Goal: Task Accomplishment & Management: Manage account settings

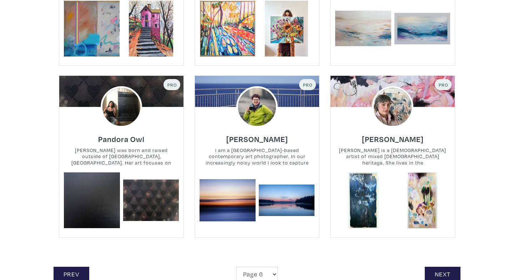
scroll to position [1559, 0]
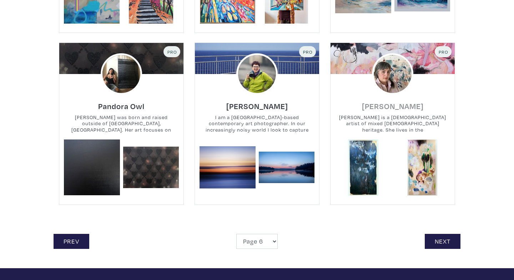
click at [374, 101] on h6 "Amada Estabillo" at bounding box center [393, 106] width 62 height 10
click at [447, 234] on link "Next" at bounding box center [443, 241] width 36 height 15
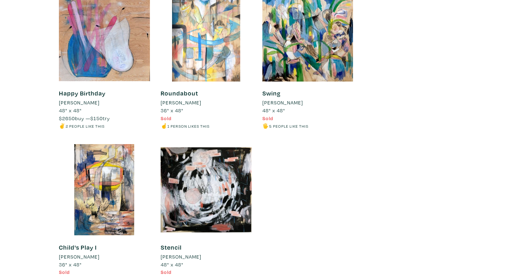
scroll to position [2550, 0]
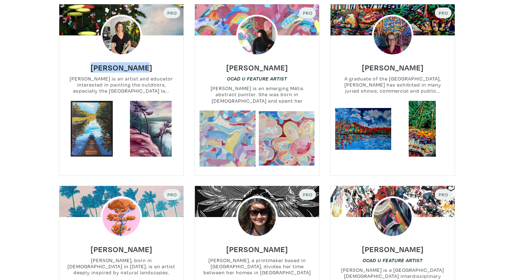
scroll to position [168, 0]
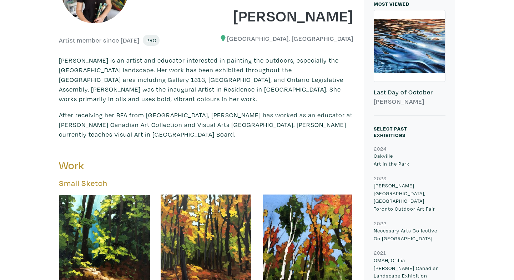
scroll to position [178, 0]
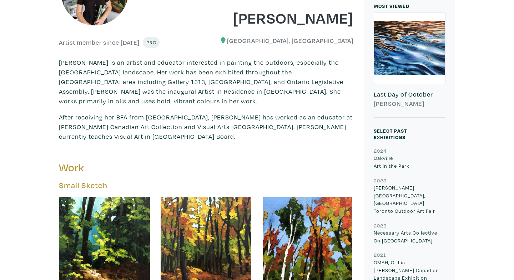
click at [393, 51] on div at bounding box center [409, 47] width 71 height 71
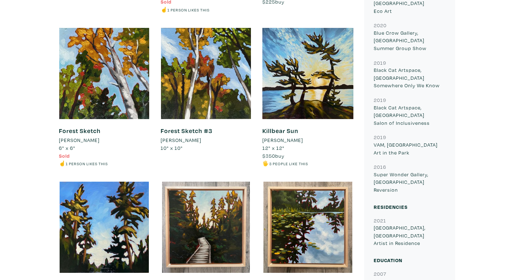
scroll to position [619, 0]
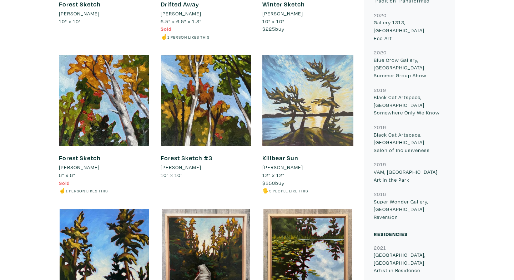
click at [300, 137] on div at bounding box center [307, 100] width 91 height 91
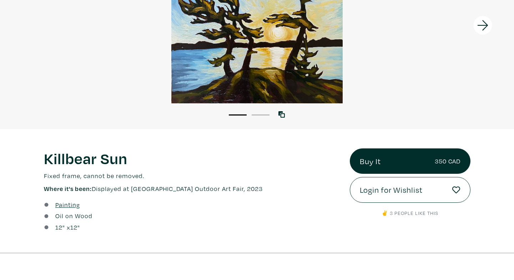
scroll to position [152, 0]
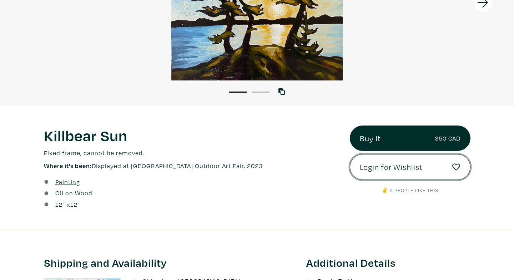
click at [378, 167] on span "Login for Wishlist" at bounding box center [391, 167] width 63 height 12
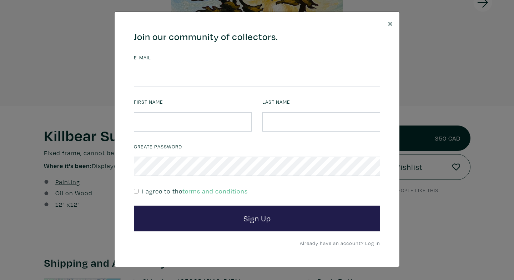
click at [260, 138] on div "Last Name" at bounding box center [321, 118] width 129 height 44
click at [373, 241] on link "Already have an account? Log in" at bounding box center [340, 242] width 80 height 7
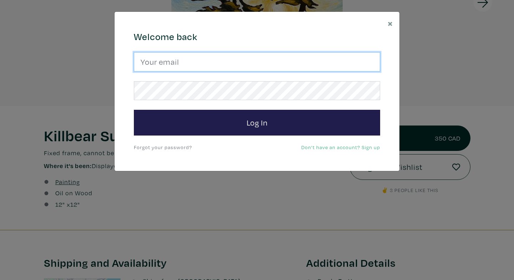
click at [179, 58] on input "email" at bounding box center [257, 61] width 246 height 19
type input "zshubat@gmail.com"
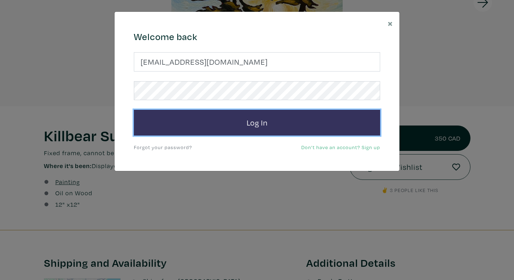
click at [188, 124] on button "Log In" at bounding box center [257, 123] width 246 height 26
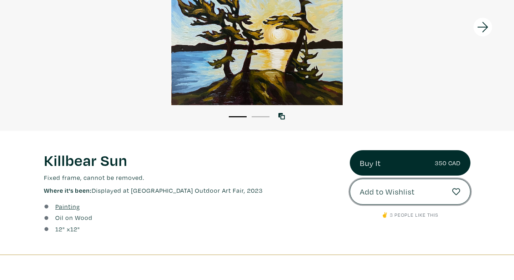
click at [394, 191] on span "Add to Wishlist" at bounding box center [387, 191] width 55 height 12
